Goal: Information Seeking & Learning: Understand process/instructions

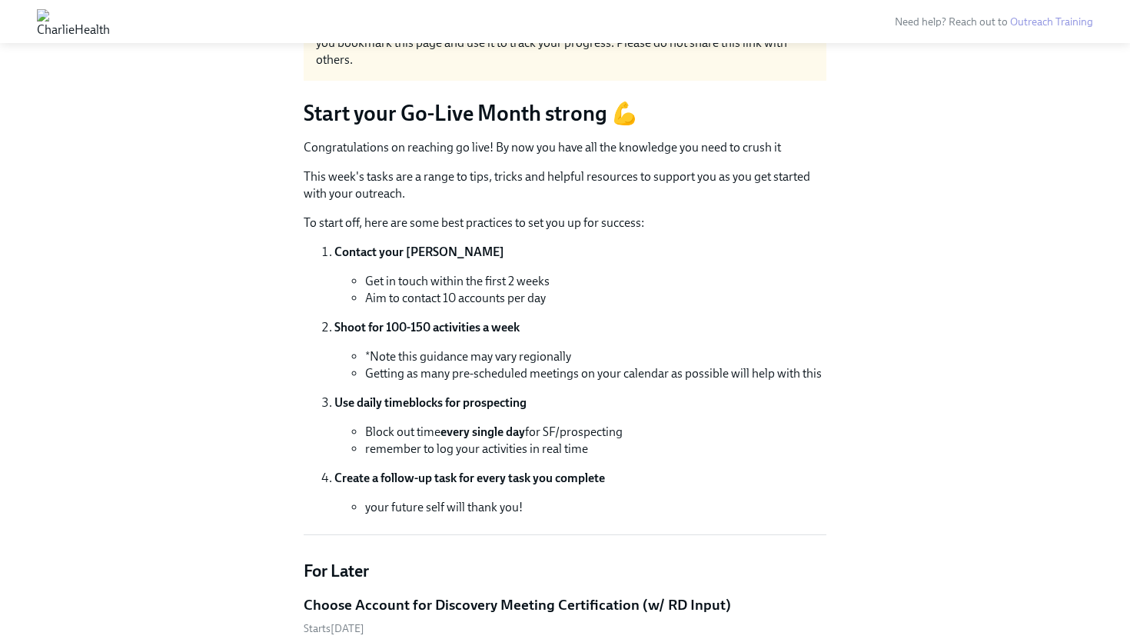
scroll to position [264, 0]
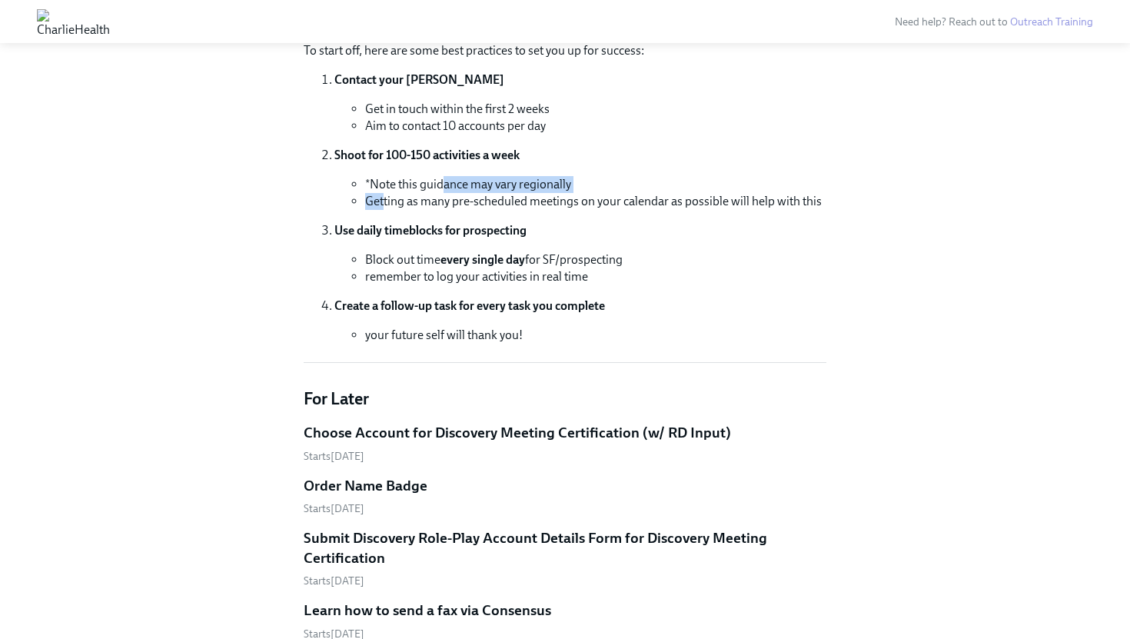
drag, startPoint x: 383, startPoint y: 198, endPoint x: 444, endPoint y: 187, distance: 62.4
click at [444, 187] on ul "*Note this guidance may vary regionally Getting as many pre-scheduled meetings …" at bounding box center [580, 193] width 492 height 34
click at [444, 187] on li "*Note this guidance may vary regionally" at bounding box center [595, 184] width 461 height 17
drag, startPoint x: 444, startPoint y: 187, endPoint x: 603, endPoint y: 186, distance: 158.3
click at [603, 186] on li "*Note this guidance may vary regionally" at bounding box center [595, 184] width 461 height 17
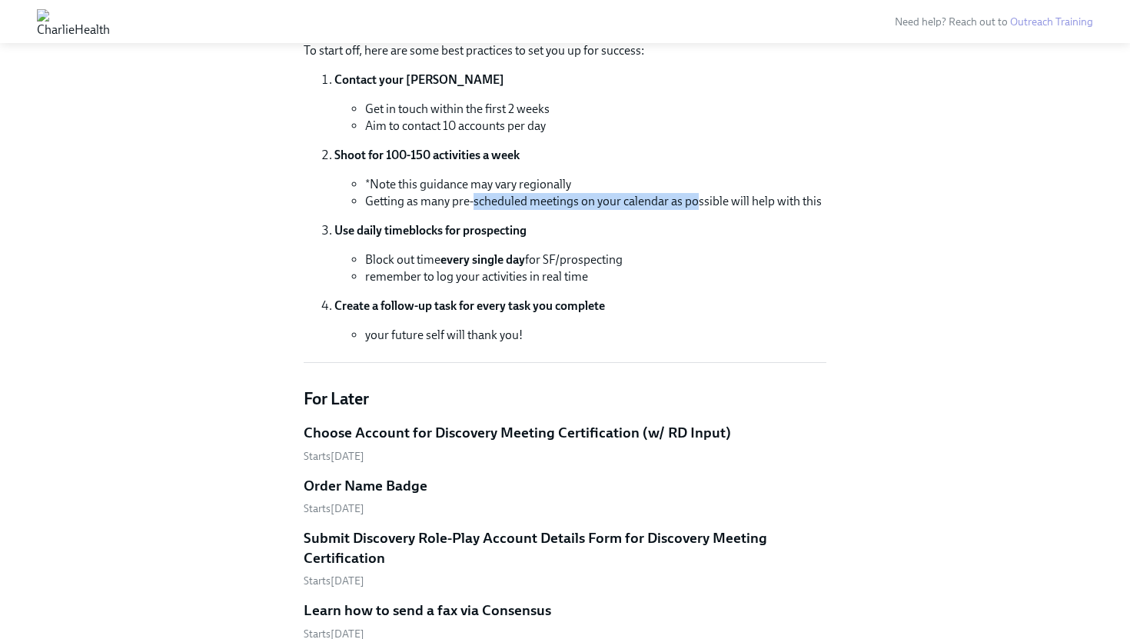
drag, startPoint x: 685, startPoint y: 191, endPoint x: 695, endPoint y: 193, distance: 10.9
click at [695, 193] on li "Getting as many pre-scheduled meetings on your calendar as possible will help w…" at bounding box center [595, 201] width 461 height 17
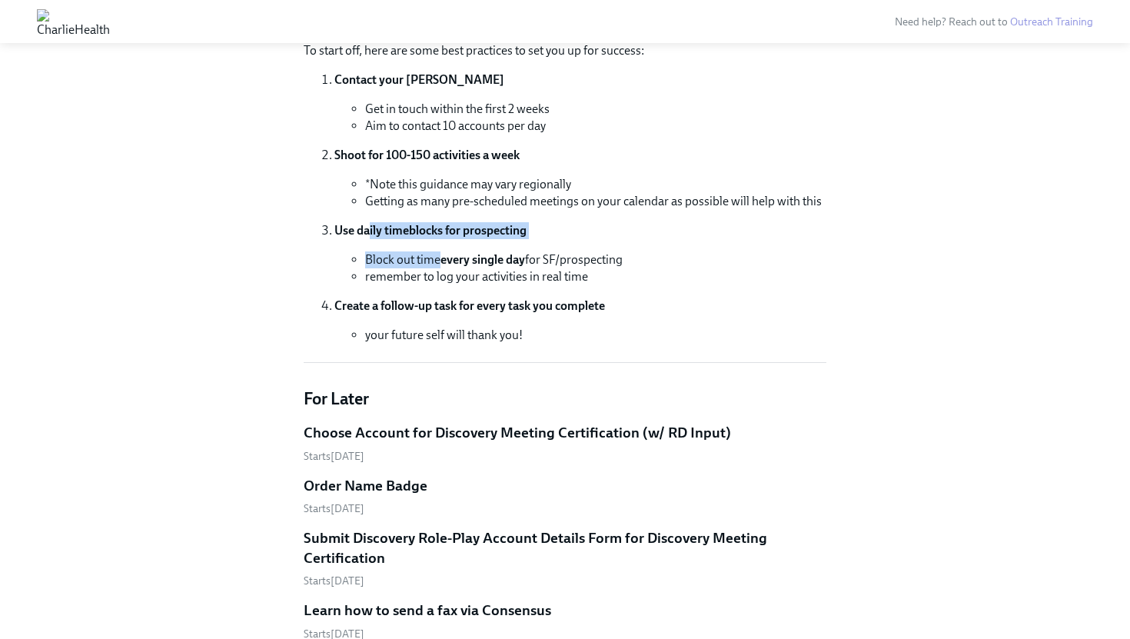
drag, startPoint x: 370, startPoint y: 227, endPoint x: 480, endPoint y: 266, distance: 117.4
click at [473, 266] on li "Use daily timeblocks for prospecting Block out time every single day for SF/pro…" at bounding box center [580, 253] width 492 height 63
click at [480, 266] on strong "every single day" at bounding box center [482, 259] width 85 height 15
drag, startPoint x: 480, startPoint y: 266, endPoint x: 593, endPoint y: 273, distance: 113.2
click at [596, 272] on ul "Block out time every single day for SF/prospecting remember to log your activit…" at bounding box center [580, 268] width 492 height 34
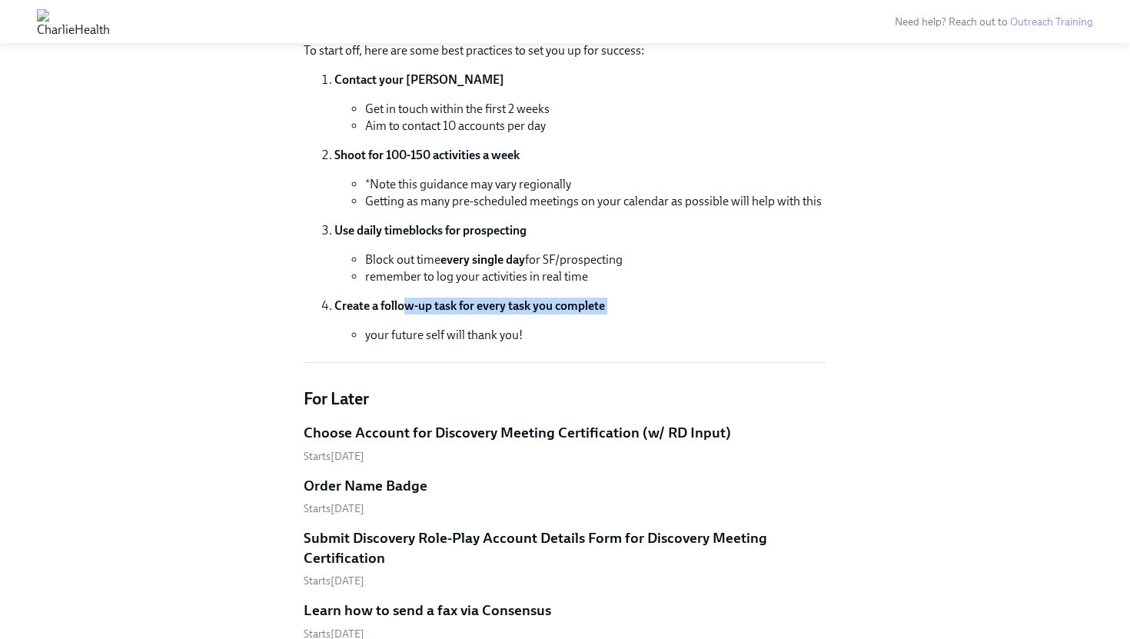
drag, startPoint x: 469, startPoint y: 320, endPoint x: 403, endPoint y: 307, distance: 67.2
click at [403, 307] on li "Create a follow-up task for every task you complete your future self will thank…" at bounding box center [580, 320] width 492 height 46
click at [403, 307] on strong "Create a follow-up task for every task you complete" at bounding box center [469, 305] width 271 height 15
drag, startPoint x: 403, startPoint y: 307, endPoint x: 429, endPoint y: 338, distance: 40.3
click at [429, 338] on li "Create a follow-up task for every task you complete your future self will thank…" at bounding box center [580, 320] width 492 height 46
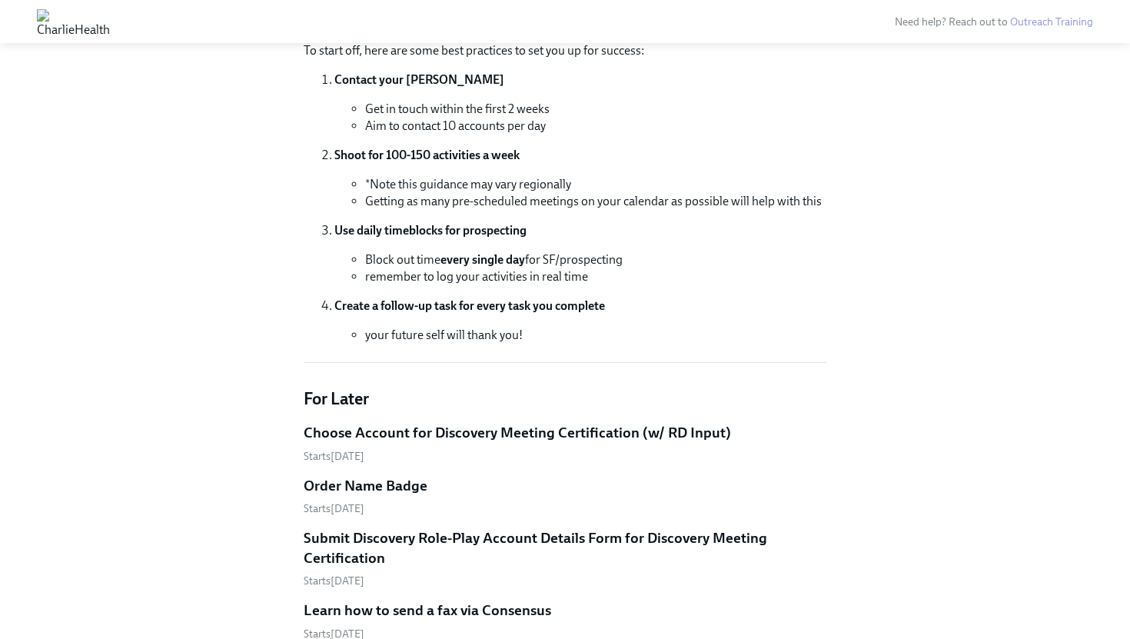
click at [429, 340] on li "your future self will thank you!" at bounding box center [595, 335] width 461 height 17
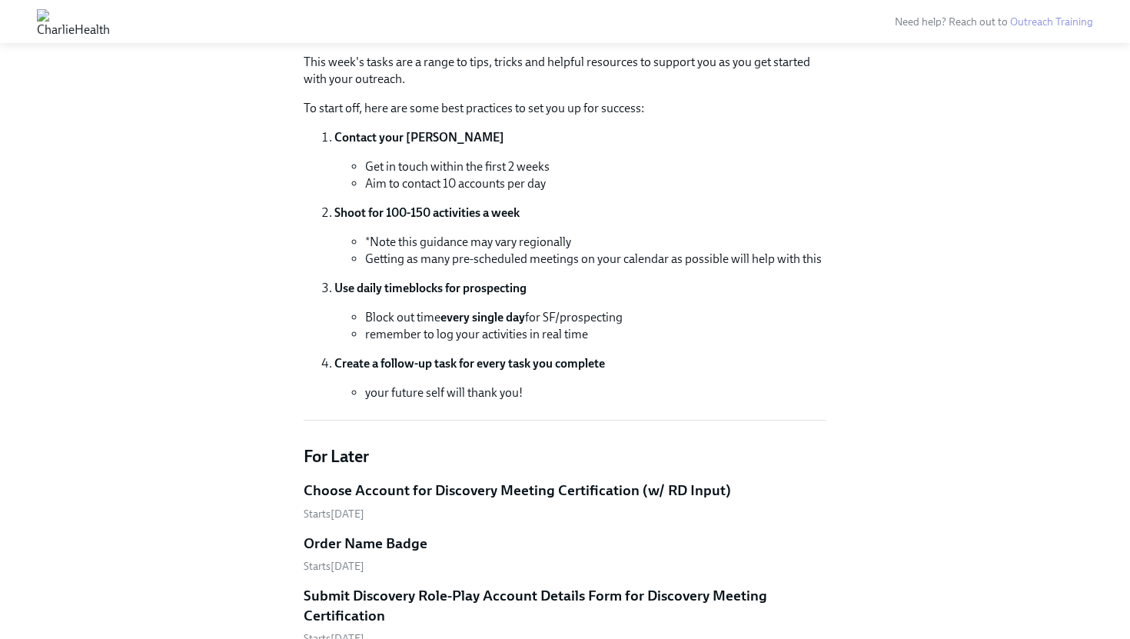
scroll to position [153, 0]
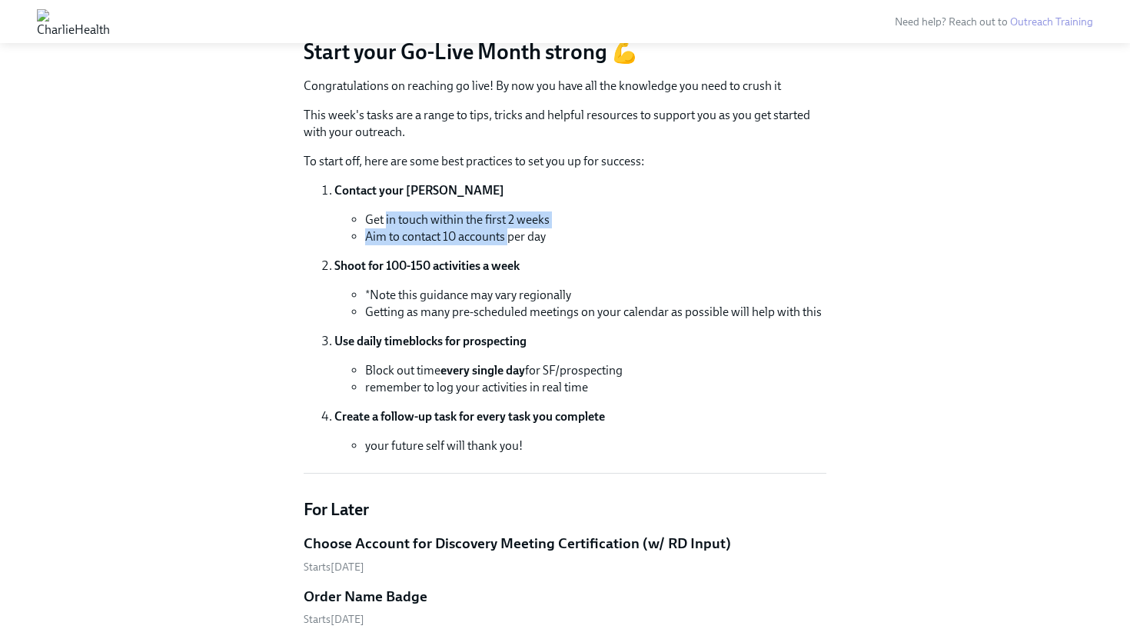
drag, startPoint x: 387, startPoint y: 216, endPoint x: 508, endPoint y: 231, distance: 122.3
click at [508, 231] on ul "Get in touch within the first 2 weeks Aim to contact 10 accounts per day" at bounding box center [580, 228] width 492 height 34
click at [508, 231] on li "Aim to contact 10 accounts per day" at bounding box center [595, 236] width 461 height 17
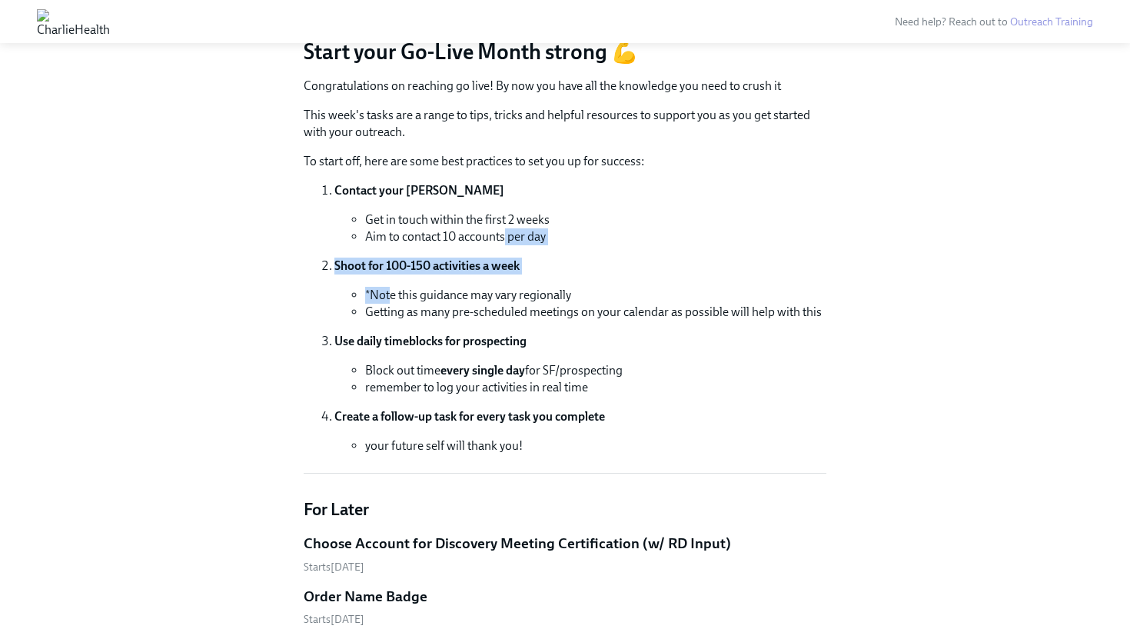
drag, startPoint x: 505, startPoint y: 231, endPoint x: 406, endPoint y: 292, distance: 116.7
click at [402, 293] on ol "Contact your [PERSON_NAME] Get in touch within the first 2 weeks Aim to contact…" at bounding box center [565, 318] width 523 height 272
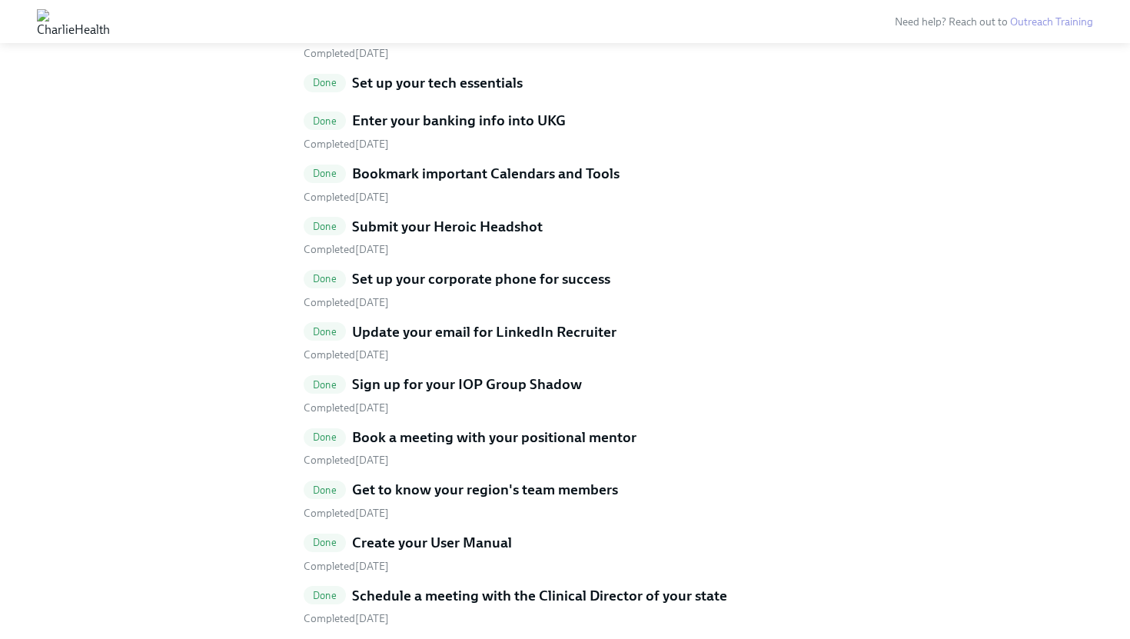
scroll to position [0, 0]
